Goal: Task Accomplishment & Management: Use online tool/utility

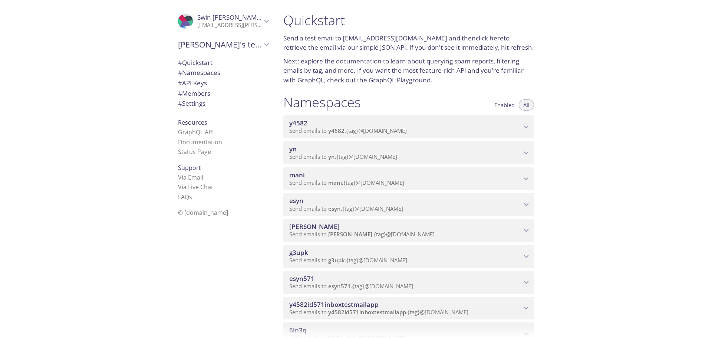
click at [306, 154] on span "Send emails to yn . {tag} @[DOMAIN_NAME]" at bounding box center [343, 156] width 108 height 7
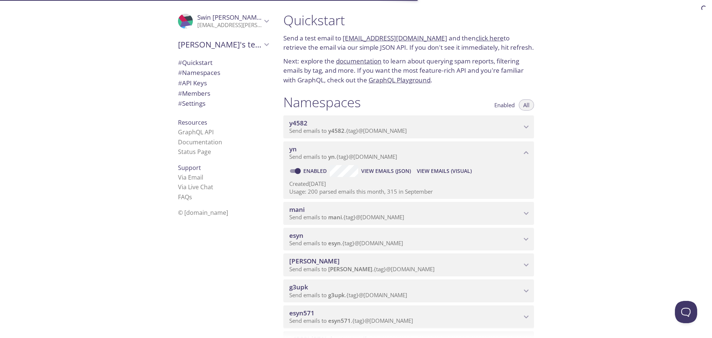
click at [427, 167] on span "View Emails (Visual)" at bounding box center [444, 171] width 55 height 9
